Goal: Task Accomplishment & Management: Manage account settings

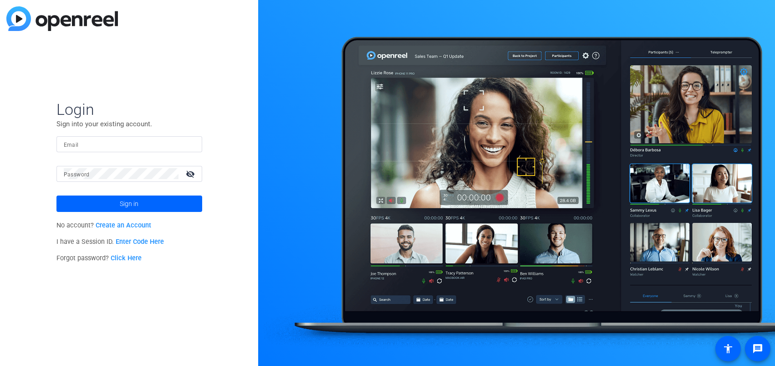
type input "[PERSON_NAME][EMAIL_ADDRESS][PERSON_NAME][DOMAIN_NAME]"
click at [56, 195] on button "Sign in" at bounding box center [129, 203] width 146 height 16
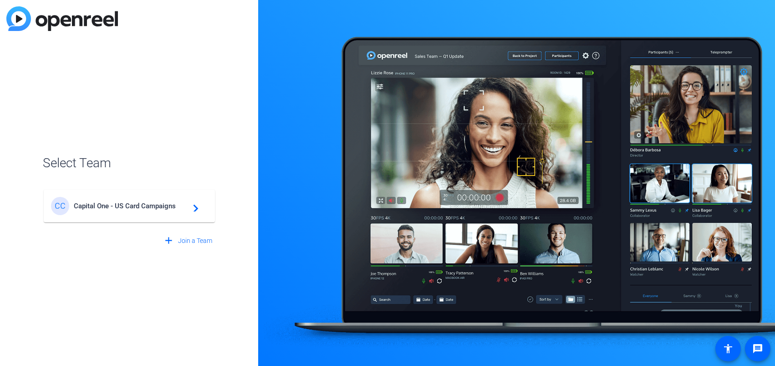
click at [163, 202] on span "Capital One - US Card Campaigns" at bounding box center [131, 206] width 114 height 8
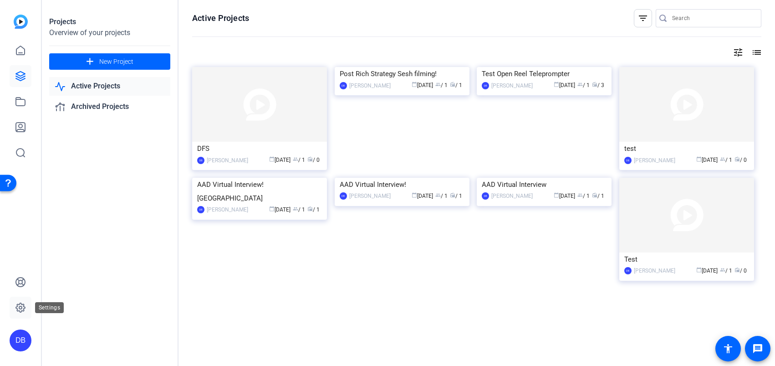
click at [19, 310] on icon at bounding box center [20, 307] width 11 height 11
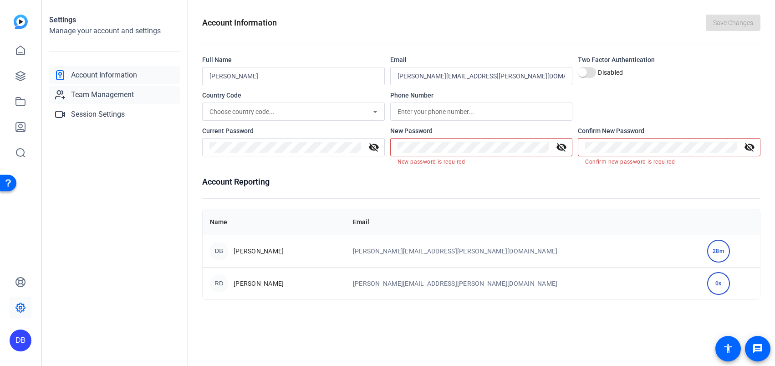
click at [130, 92] on span "Team Management" at bounding box center [102, 94] width 63 height 11
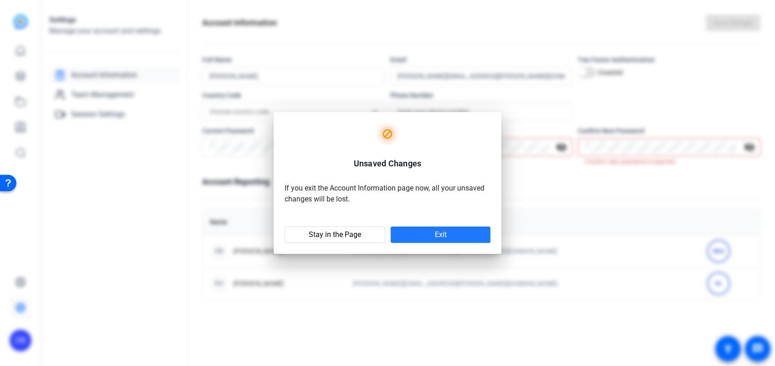
click at [413, 236] on span at bounding box center [441, 235] width 100 height 22
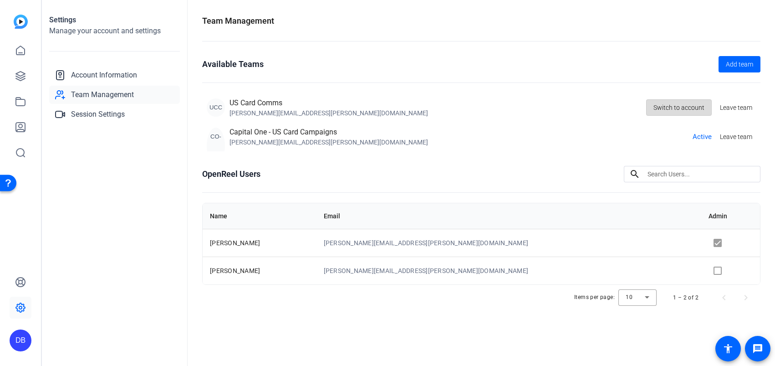
click at [686, 115] on span "Switch to account" at bounding box center [678, 107] width 51 height 17
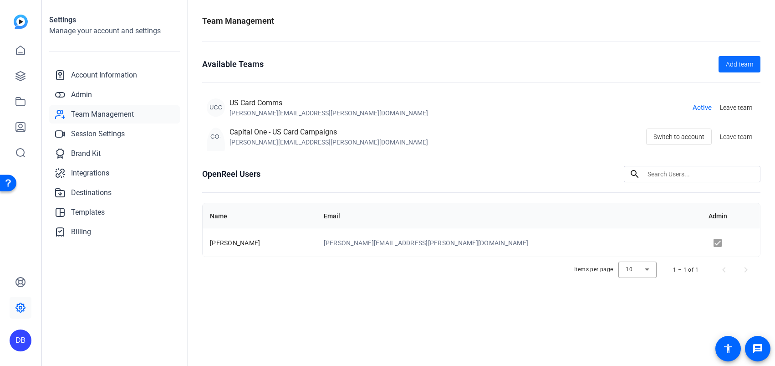
click at [746, 66] on span "Add team" at bounding box center [739, 65] width 27 height 10
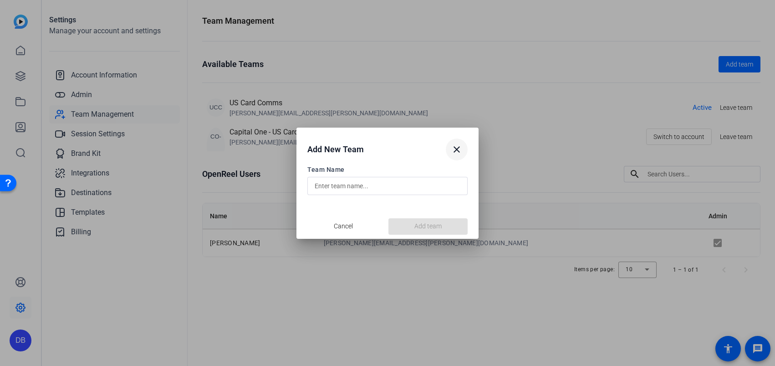
click at [453, 150] on mat-icon "close" at bounding box center [456, 149] width 11 height 11
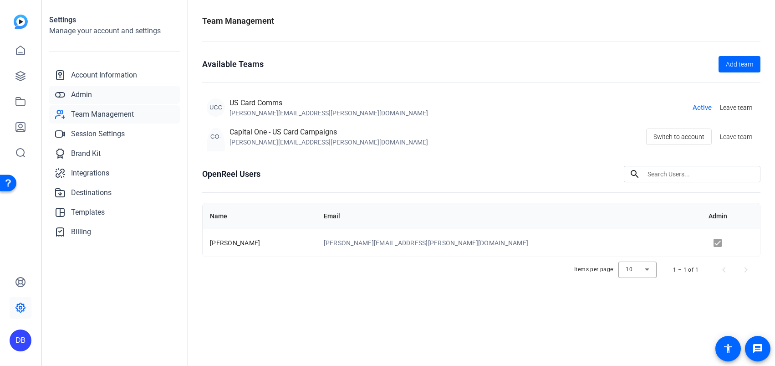
click at [102, 93] on link "Admin" at bounding box center [114, 95] width 131 height 18
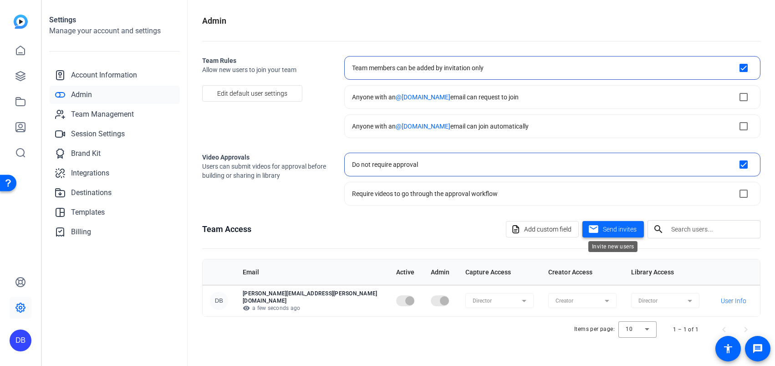
click at [597, 224] on mat-icon "mail" at bounding box center [593, 229] width 11 height 11
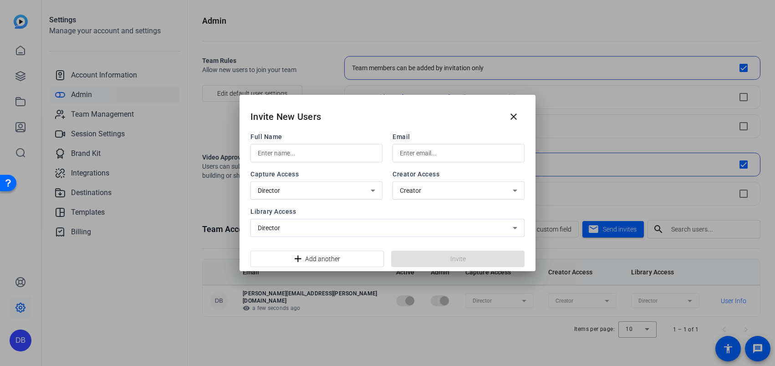
click at [298, 150] on input "text" at bounding box center [316, 153] width 117 height 11
type input "Charlotte"
click at [428, 154] on input "text" at bounding box center [458, 153] width 117 height 11
paste input "[EMAIL_ADDRESS][PERSON_NAME][DOMAIN_NAME]"
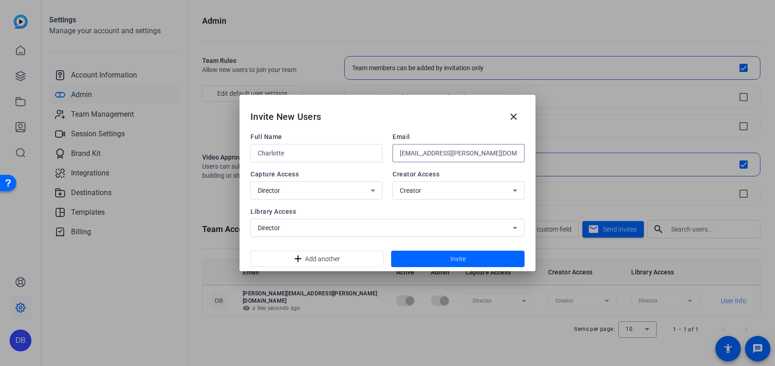
type input "[EMAIL_ADDRESS][PERSON_NAME][DOMAIN_NAME]"
click at [337, 157] on input "Charlotte" at bounding box center [316, 153] width 117 height 11
type input "[PERSON_NAME]"
click at [429, 254] on span at bounding box center [457, 259] width 133 height 22
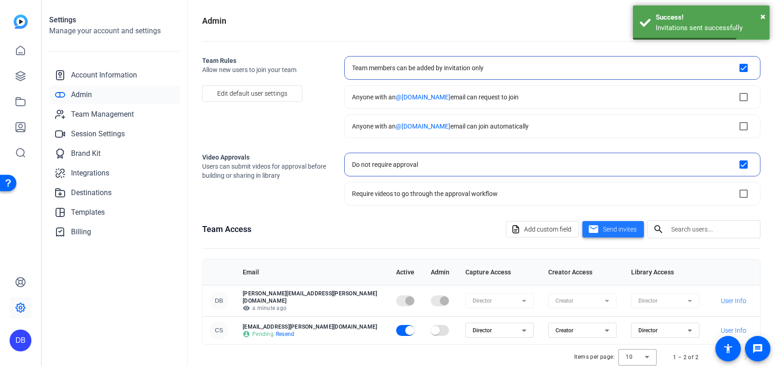
scroll to position [15, 0]
